Goal: Entertainment & Leisure: Consume media (video, audio)

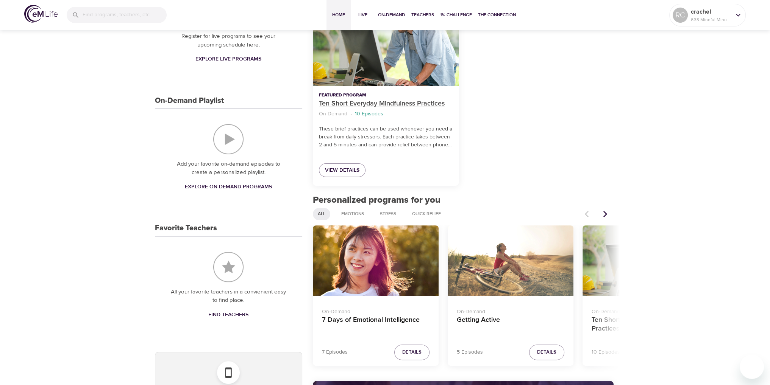
click at [365, 103] on p "Ten Short Everyday Mindfulness Practices" at bounding box center [386, 104] width 134 height 10
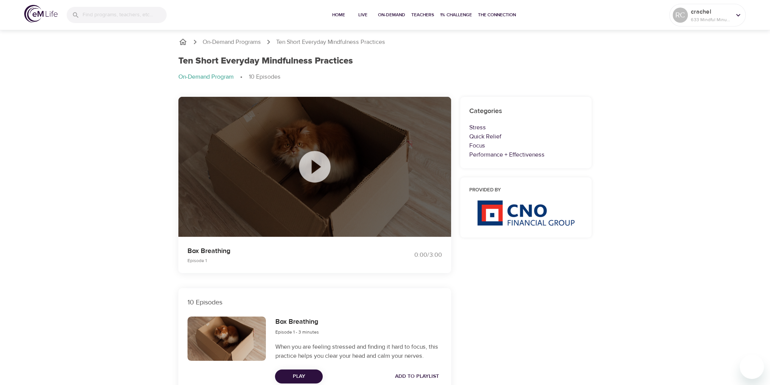
scroll to position [139, 0]
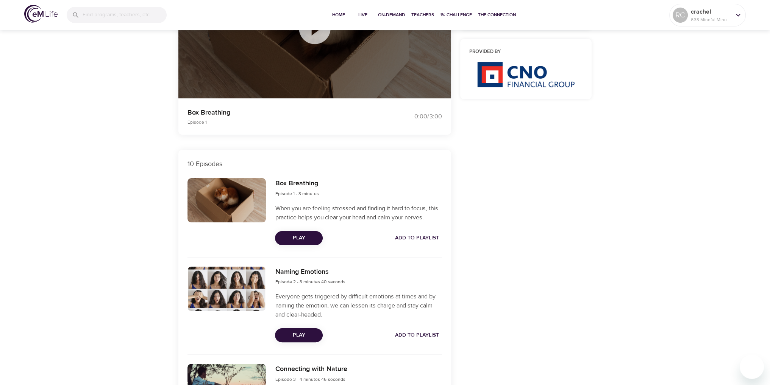
click at [304, 240] on span "Play" at bounding box center [299, 238] width 36 height 9
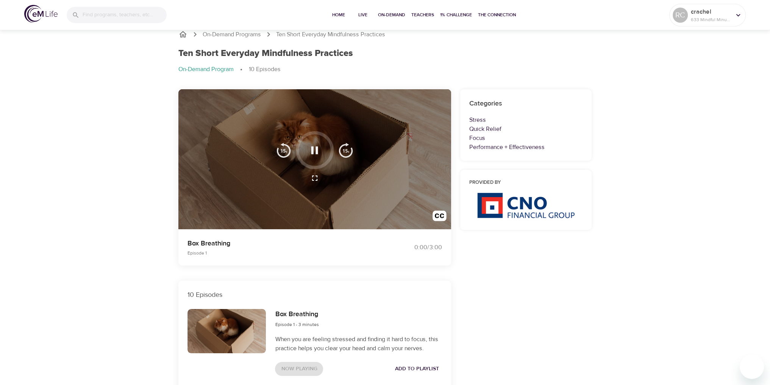
scroll to position [0, 0]
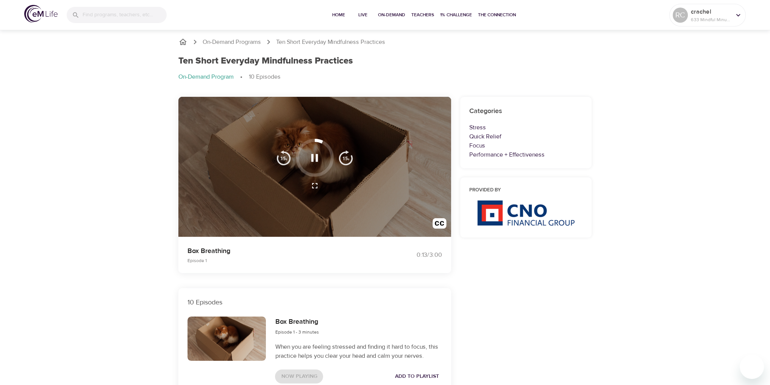
click at [315, 186] on icon "button" at bounding box center [314, 185] width 9 height 9
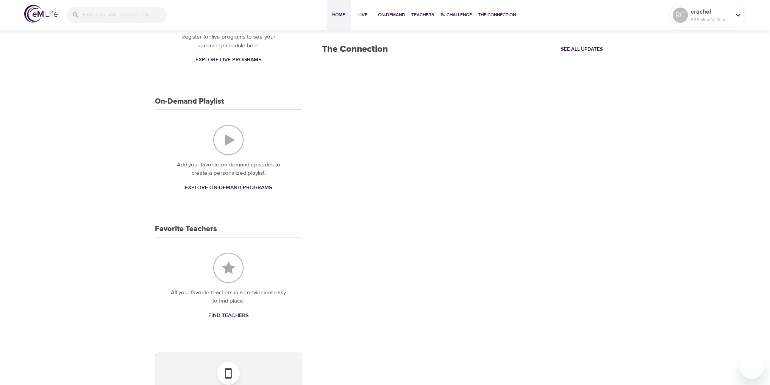
scroll to position [139, 0]
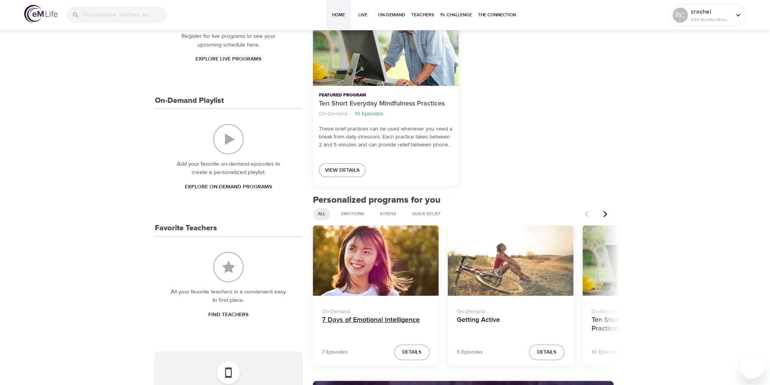
click at [373, 317] on h4 "7 Days of Emotional Intelligence" at bounding box center [376, 325] width 108 height 18
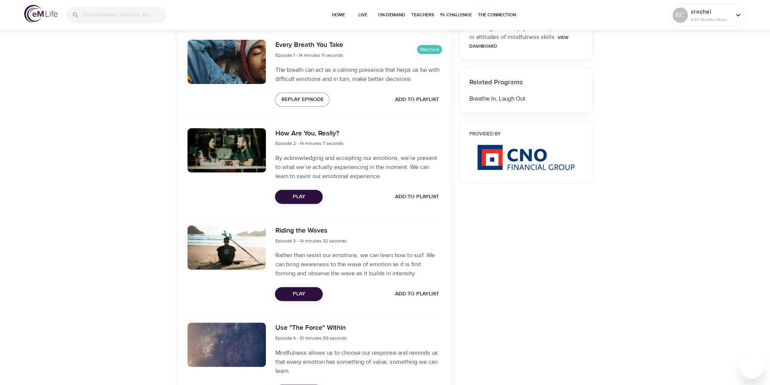
scroll to position [139, 0]
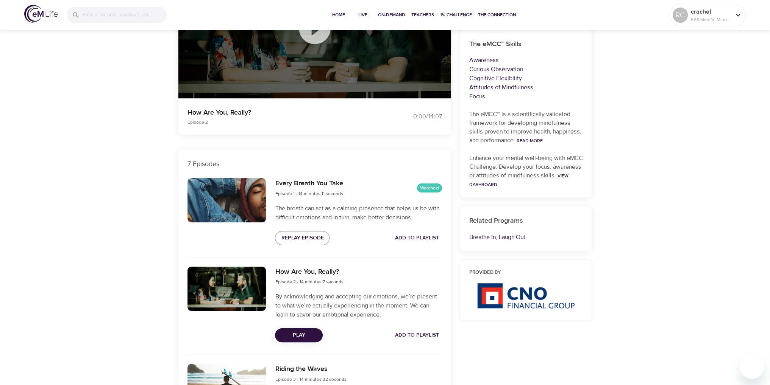
click at [309, 335] on span "Play" at bounding box center [299, 335] width 36 height 9
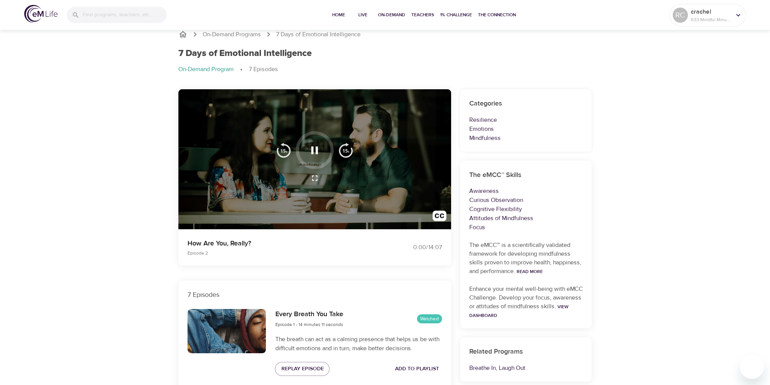
scroll to position [0, 0]
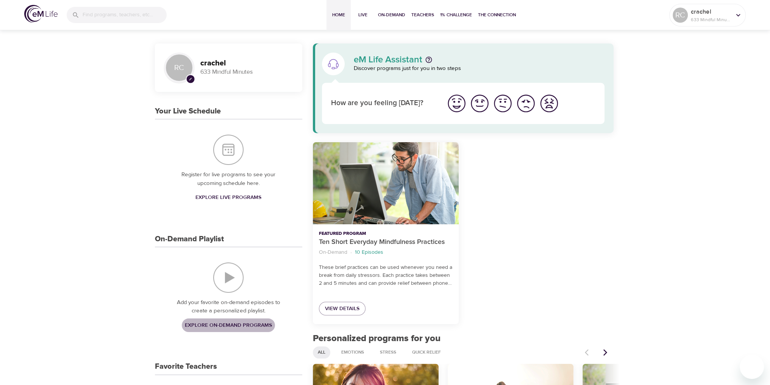
click at [222, 325] on span "Explore On-Demand Programs" at bounding box center [228, 325] width 87 height 9
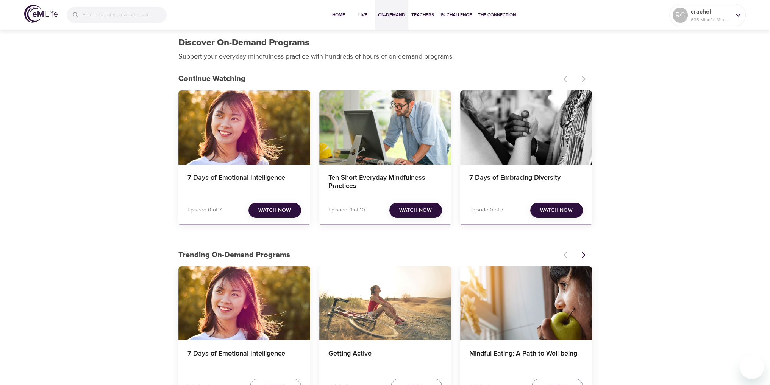
click at [407, 206] on span "Watch Now" at bounding box center [415, 210] width 33 height 9
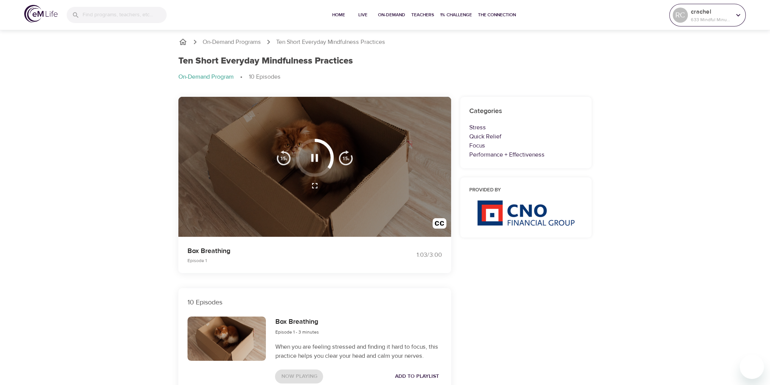
click at [724, 11] on p "crachel" at bounding box center [711, 11] width 40 height 9
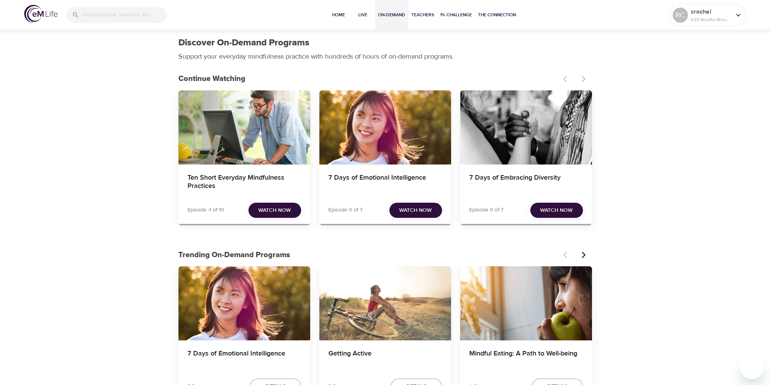
drag, startPoint x: 121, startPoint y: 199, endPoint x: 119, endPoint y: 190, distance: 9.0
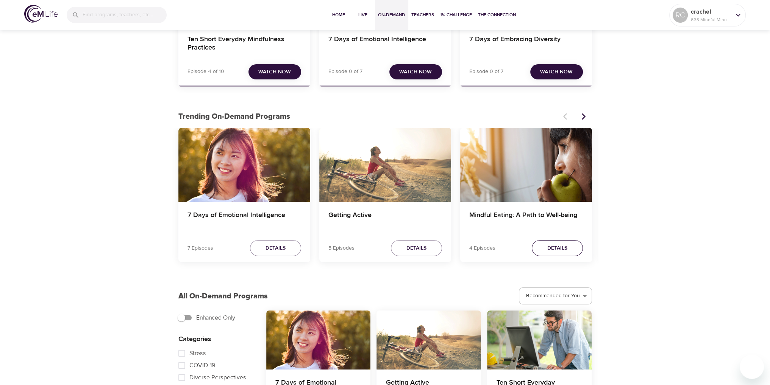
click at [554, 248] on span "Details" at bounding box center [557, 248] width 20 height 9
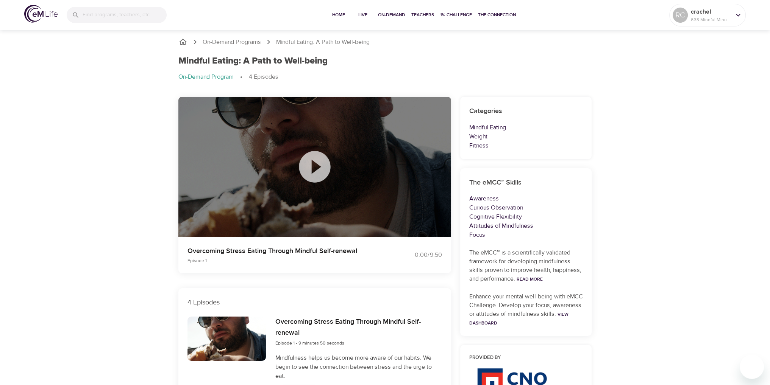
click at [311, 163] on icon at bounding box center [314, 166] width 31 height 31
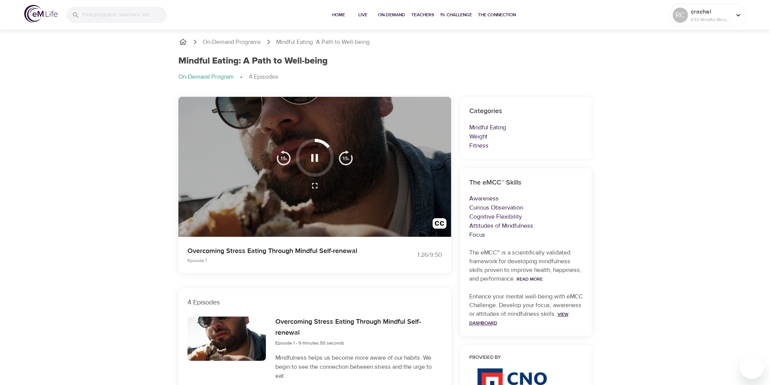
click at [509, 321] on link "View Dashboard" at bounding box center [518, 319] width 99 height 15
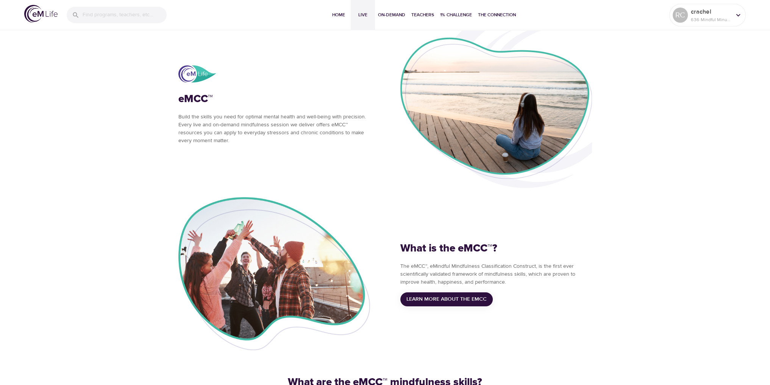
click at [361, 12] on span "Live" at bounding box center [363, 15] width 18 height 8
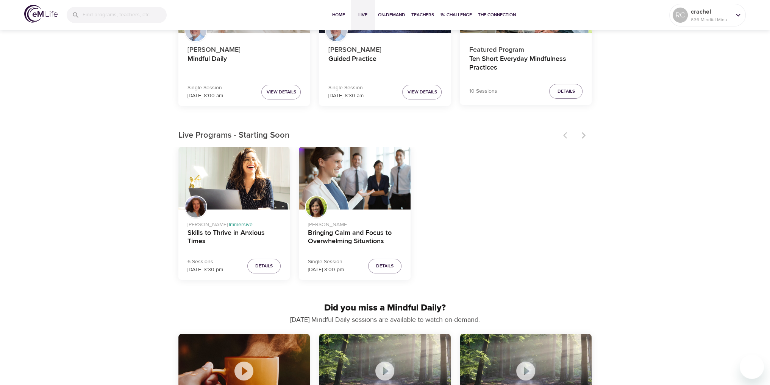
scroll to position [278, 0]
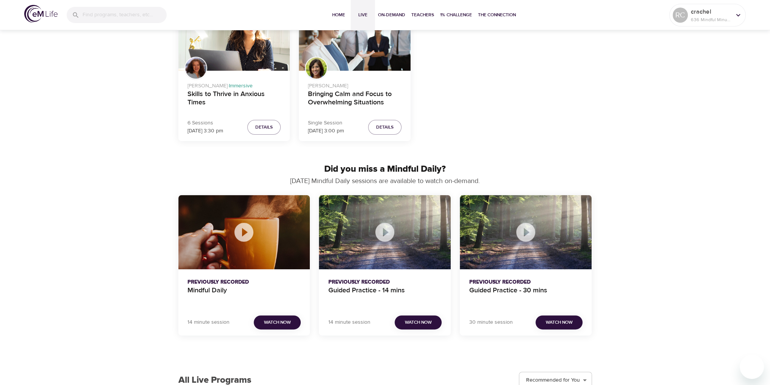
click at [424, 319] on span "Watch Now" at bounding box center [418, 323] width 27 height 8
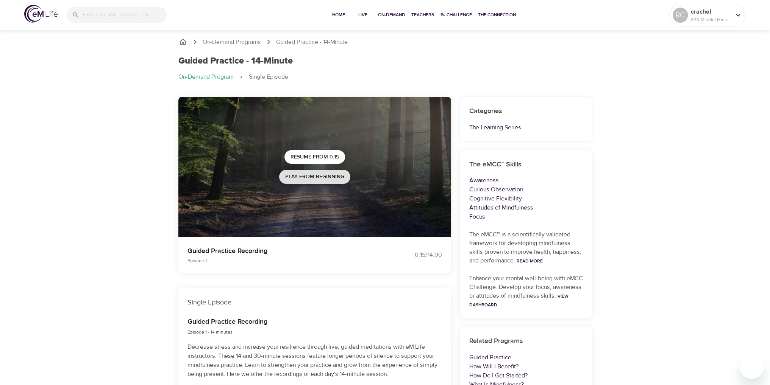
click at [328, 178] on span "Play from beginning" at bounding box center [314, 176] width 59 height 9
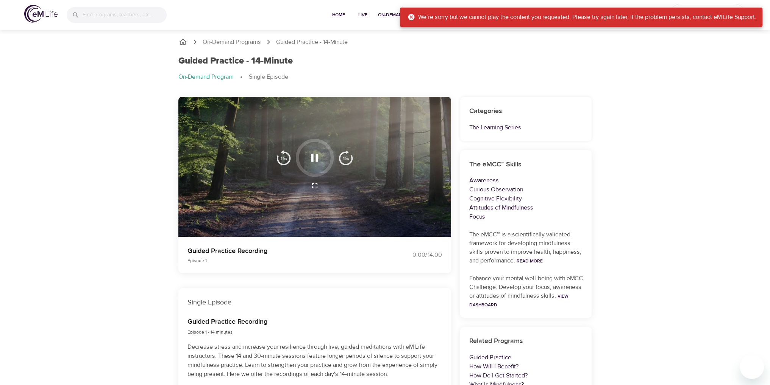
click at [409, 16] on icon at bounding box center [411, 17] width 6 height 6
click at [408, 17] on icon at bounding box center [411, 17] width 6 height 6
